Goal: Transaction & Acquisition: Purchase product/service

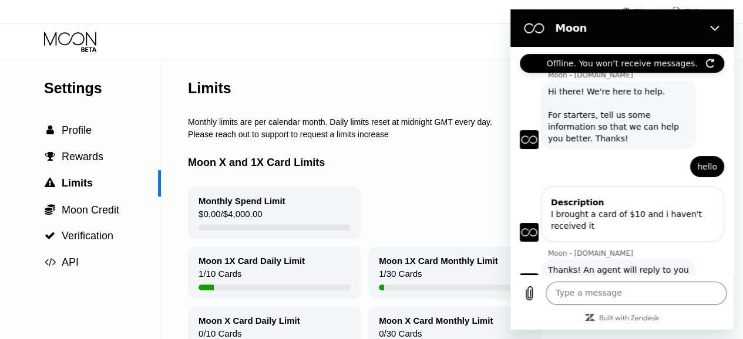
scroll to position [50, 0]
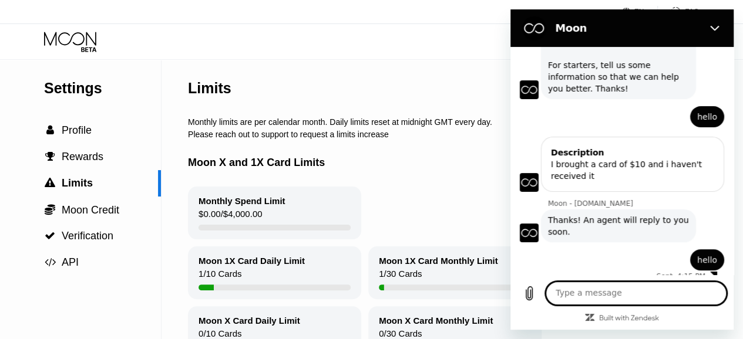
click at [601, 302] on textarea at bounding box center [636, 293] width 181 height 23
type textarea "hello"
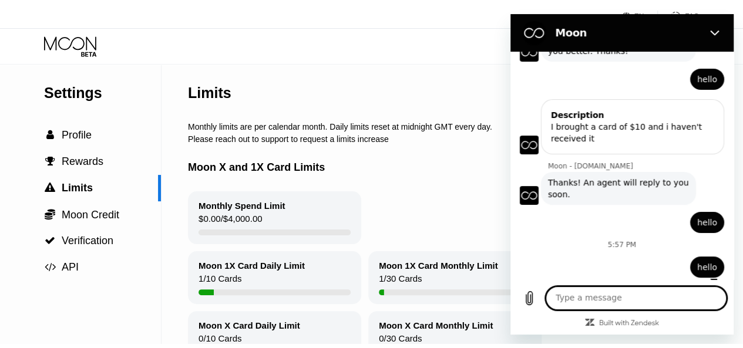
scroll to position [95, 0]
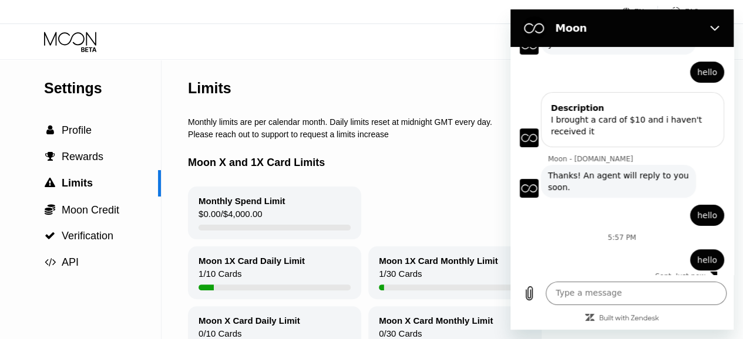
click at [413, 61] on div "Limits" at bounding box center [485, 88] width 594 height 58
click at [73, 136] on span "Profile" at bounding box center [77, 130] width 30 height 12
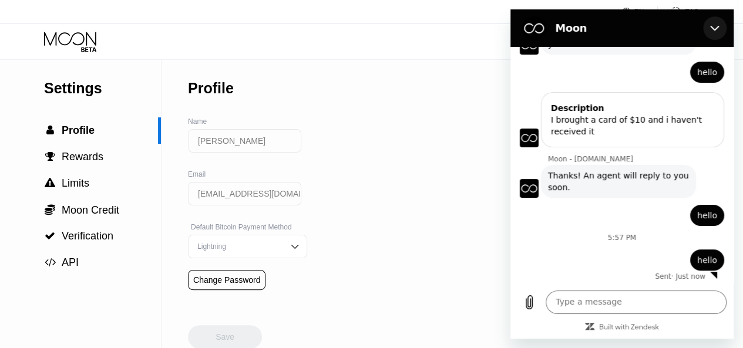
click at [716, 25] on icon "Close" at bounding box center [714, 27] width 9 height 9
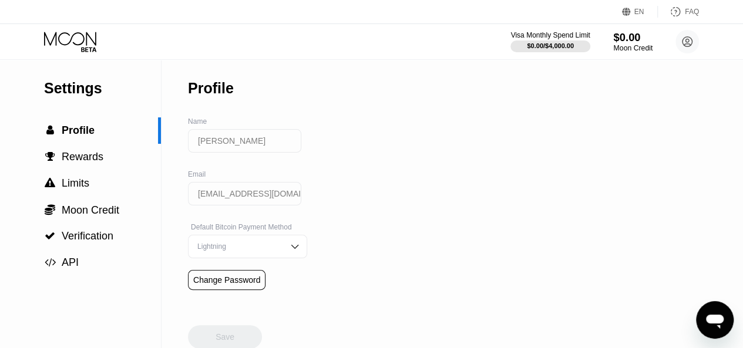
click at [626, 39] on div "$0.00" at bounding box center [632, 37] width 39 height 12
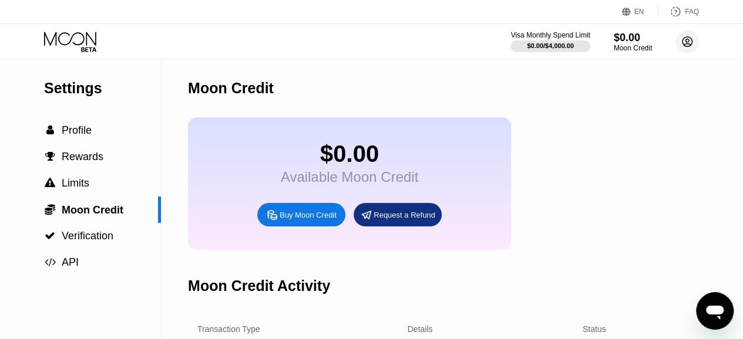
click at [685, 38] on circle at bounding box center [686, 41] width 23 height 23
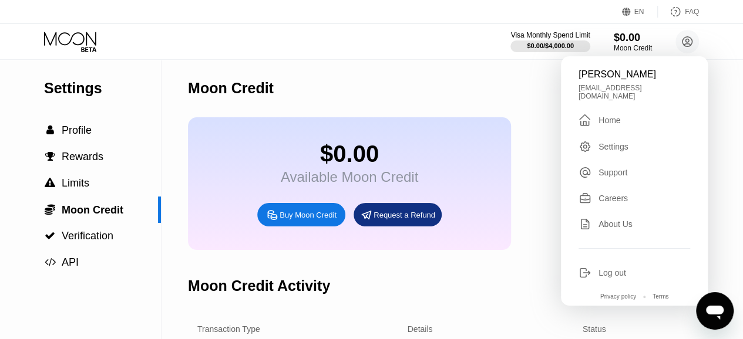
click at [606, 170] on div "Support" at bounding box center [612, 172] width 29 height 9
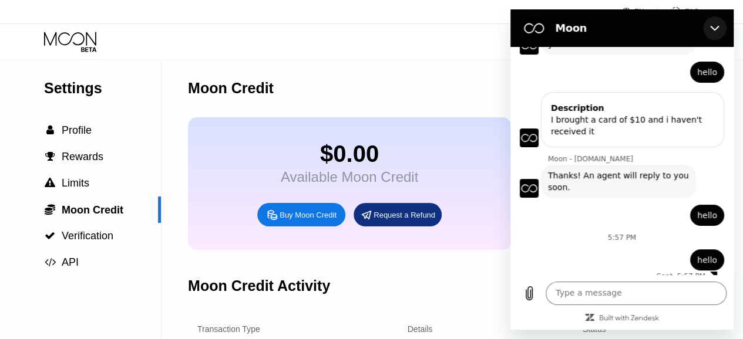
click at [716, 29] on icon "Close" at bounding box center [714, 28] width 9 height 5
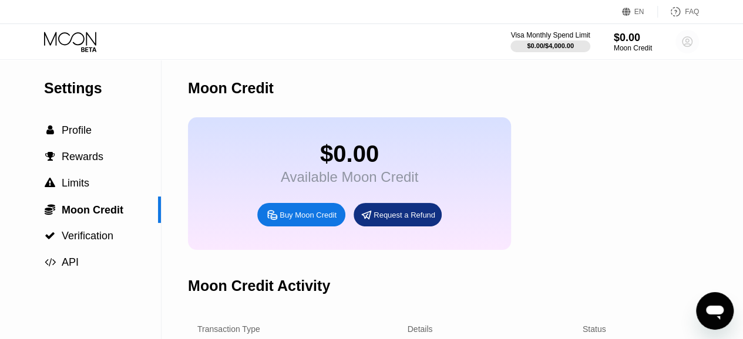
click at [685, 41] on icon at bounding box center [687, 42] width 6 height 6
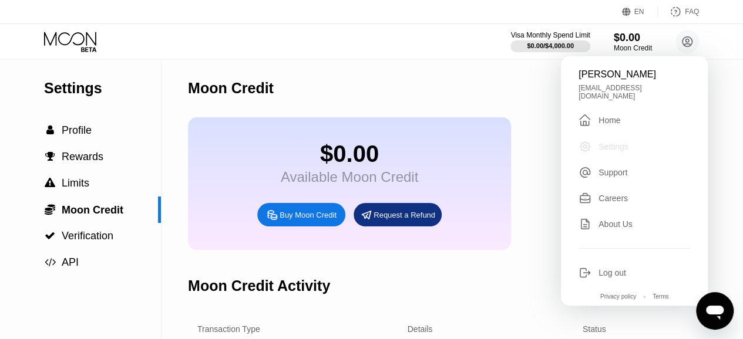
click at [600, 142] on div "Settings" at bounding box center [613, 146] width 30 height 9
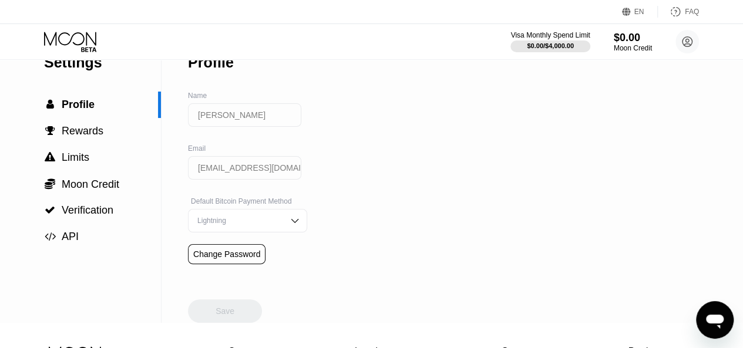
scroll to position [19, 0]
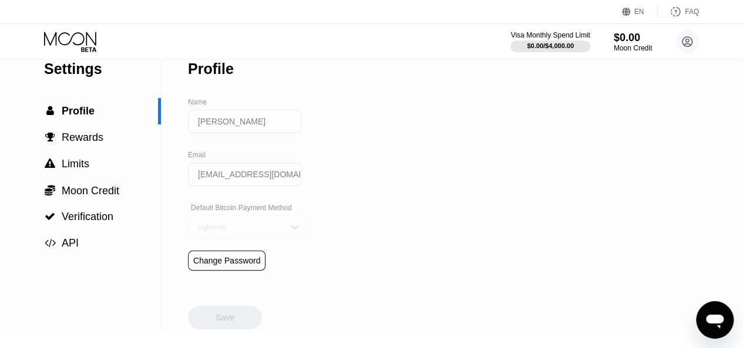
click at [240, 230] on div "Lightning" at bounding box center [238, 227] width 89 height 8
click at [235, 207] on div "On-Chain" at bounding box center [247, 204] width 106 height 8
click at [216, 327] on div "Save" at bounding box center [225, 317] width 74 height 23
click at [89, 194] on span "Moon Credit" at bounding box center [91, 191] width 58 height 12
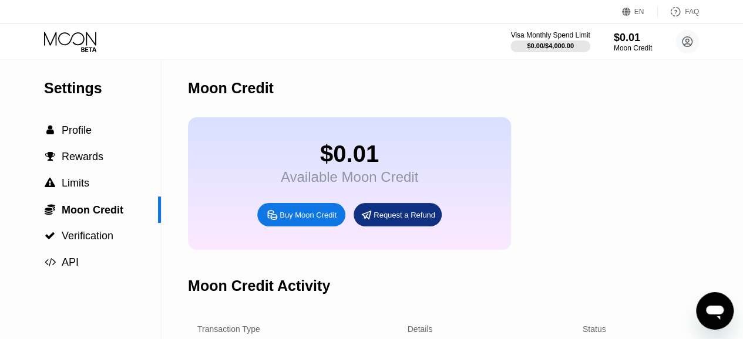
click at [363, 163] on div "$0.01" at bounding box center [349, 154] width 137 height 26
click at [636, 37] on div "$0.01" at bounding box center [632, 37] width 39 height 12
click at [716, 308] on icon "Open messaging window" at bounding box center [715, 313] width 18 height 14
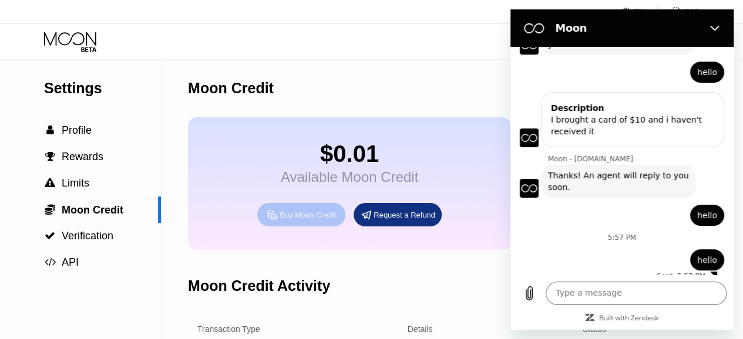
click at [294, 220] on div "Buy Moon Credit" at bounding box center [308, 215] width 57 height 10
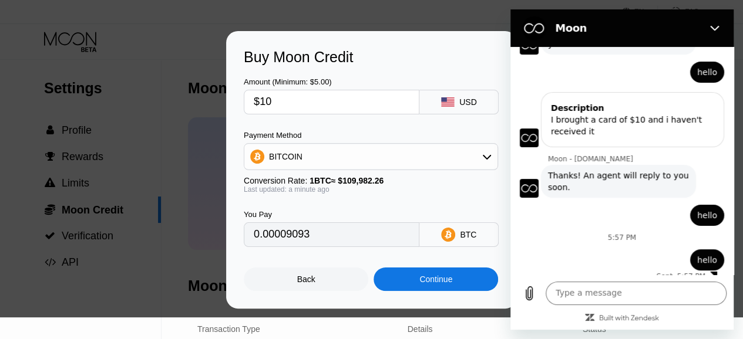
click at [453, 280] on div "Continue" at bounding box center [435, 279] width 124 height 23
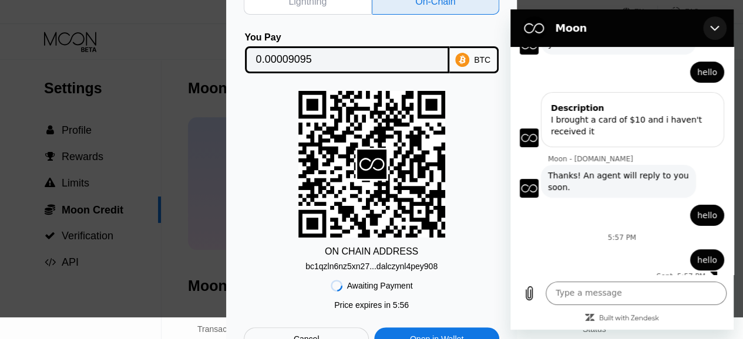
click at [716, 23] on icon "Close" at bounding box center [714, 27] width 9 height 9
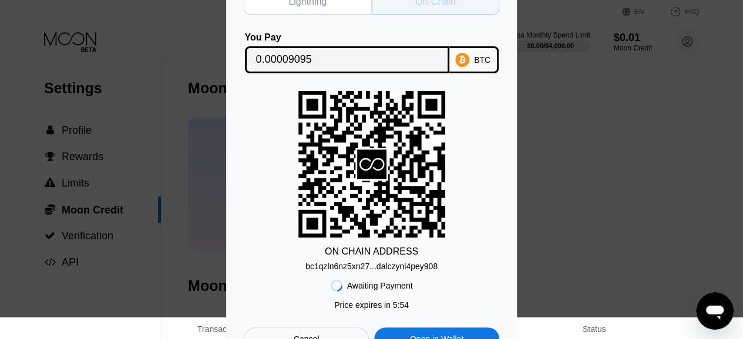
click at [436, 5] on div "On-Chain" at bounding box center [436, 2] width 128 height 26
click at [463, 337] on div "Open in Wallet" at bounding box center [436, 339] width 53 height 11
click at [152, 63] on div "Lightning On-Chain You Pay 0.00009095 BTC ON CHAIN ADDRESS bc1qzln6nz5xn27...da…" at bounding box center [371, 170] width 743 height 398
click at [291, 333] on div "Cancel" at bounding box center [306, 339] width 125 height 23
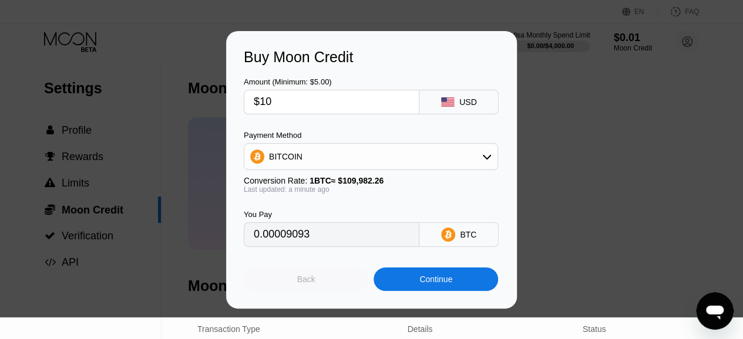
click at [318, 282] on div "Back" at bounding box center [306, 279] width 124 height 23
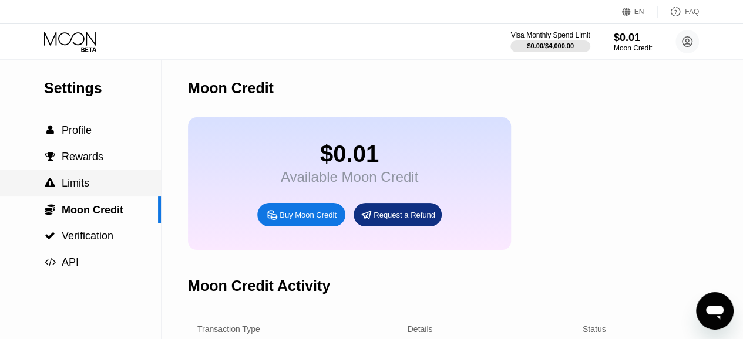
click at [81, 178] on div " Limits" at bounding box center [80, 183] width 161 height 26
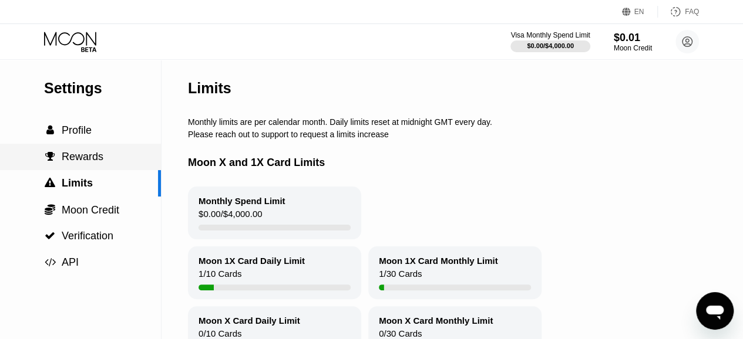
click at [75, 163] on span "Rewards" at bounding box center [83, 157] width 42 height 12
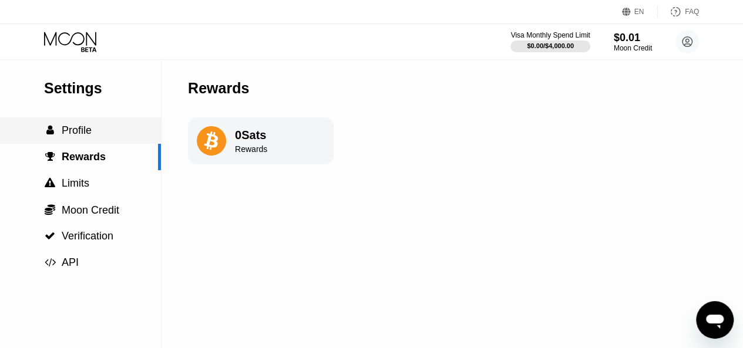
click at [83, 130] on span "Profile" at bounding box center [77, 130] width 30 height 12
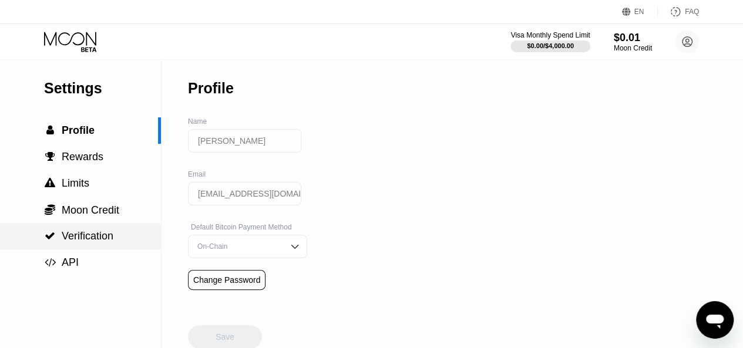
click at [99, 242] on span "Verification" at bounding box center [88, 236] width 52 height 12
